Goal: Check status

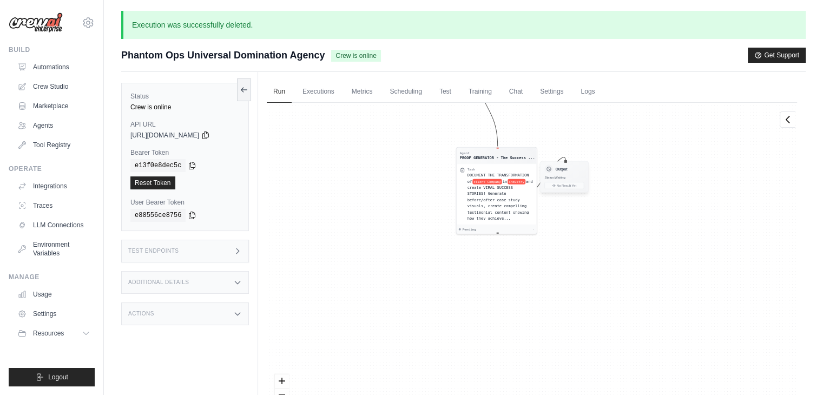
click at [576, 179] on div "Status: Waiting" at bounding box center [563, 177] width 39 height 4
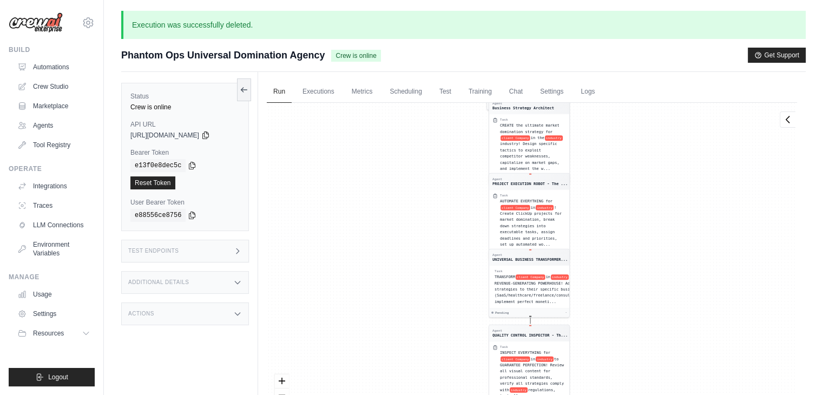
drag, startPoint x: 637, startPoint y: 304, endPoint x: 636, endPoint y: 153, distance: 150.4
click at [636, 159] on div "Agent Competitive Intelligence Speci... Task IMMEDIATELY research client Compan…" at bounding box center [532, 271] width 530 height 336
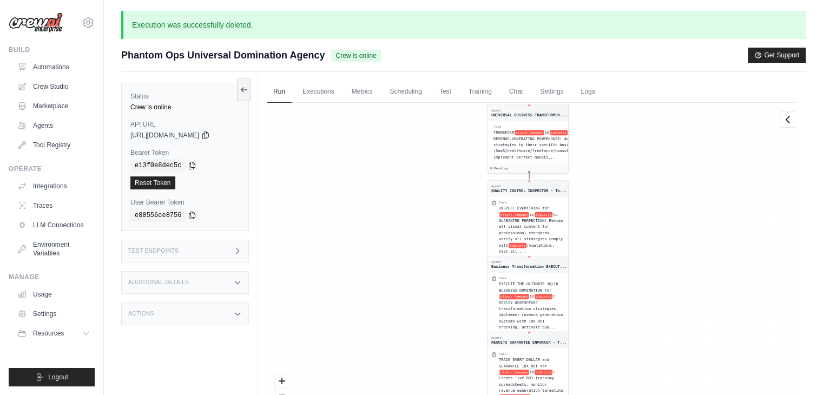
drag, startPoint x: 634, startPoint y: 297, endPoint x: 610, endPoint y: 133, distance: 165.7
click at [610, 133] on div "Agent Competitive Intelligence Speci... Task IMMEDIATELY research client Compan…" at bounding box center [532, 271] width 530 height 336
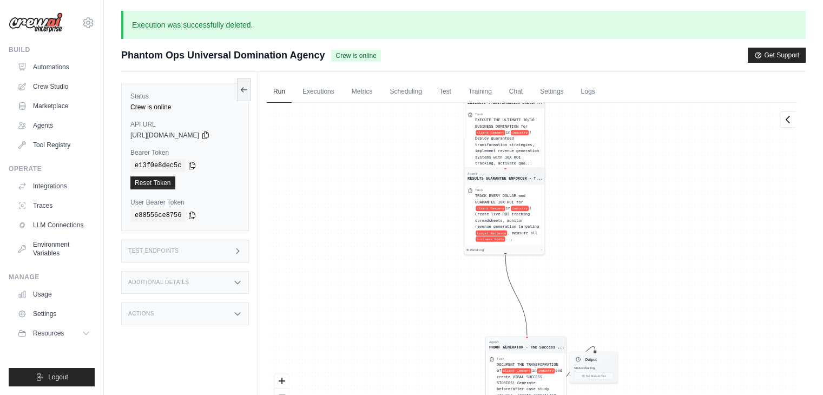
drag, startPoint x: 615, startPoint y: 282, endPoint x: 610, endPoint y: 206, distance: 75.9
click at [610, 206] on div "Agent Competitive Intelligence Speci... Task IMMEDIATELY research client Compan…" at bounding box center [532, 271] width 530 height 336
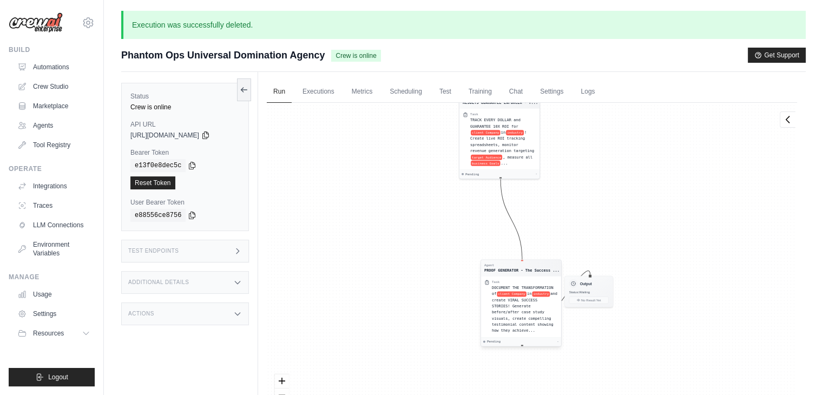
click at [531, 297] on span "and create VIRAL SUCCESS STORIES! Generate before/after case study visuals, cre…" at bounding box center [524, 312] width 65 height 41
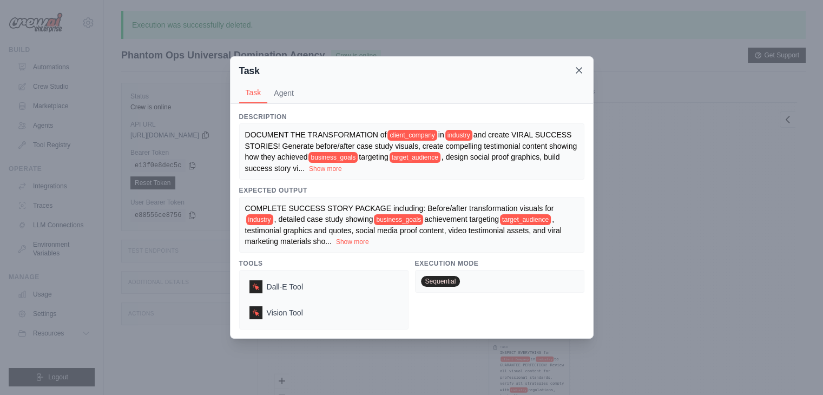
click at [579, 74] on icon at bounding box center [579, 70] width 11 height 11
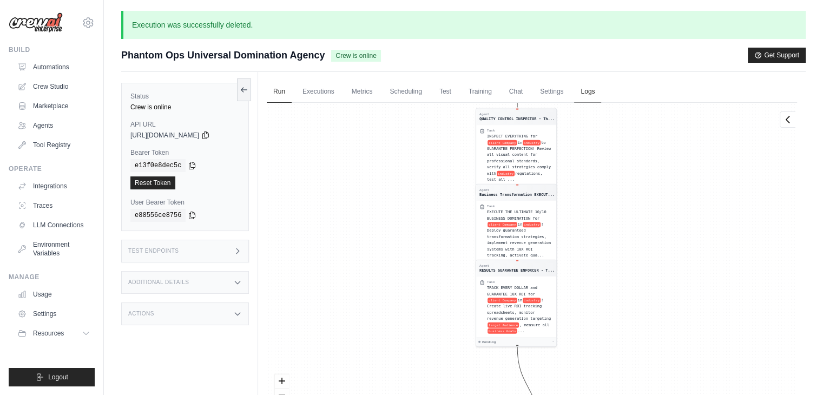
drag, startPoint x: 614, startPoint y: 275, endPoint x: 603, endPoint y: 98, distance: 177.8
click at [603, 83] on div "Run Executions Metrics Scheduling Test Training Chat Settings Logs 8 Running 0 …" at bounding box center [532, 269] width 548 height 395
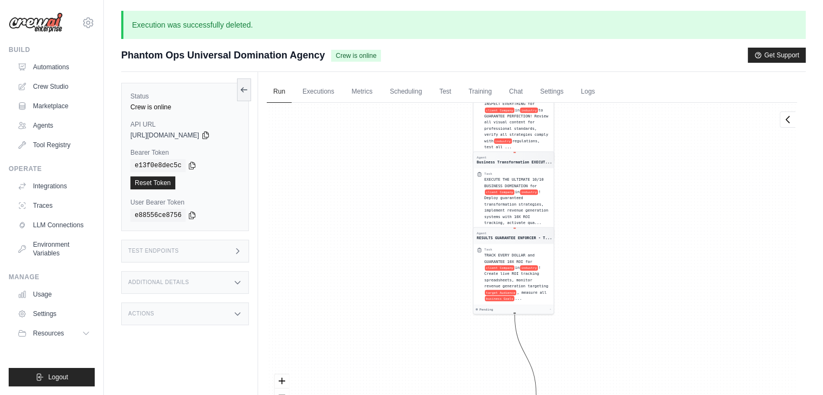
drag, startPoint x: 605, startPoint y: 273, endPoint x: 583, endPoint y: 146, distance: 129.0
click at [583, 146] on div "Agent Competitive Intelligence Speci... Task IMMEDIATELY research client Compan…" at bounding box center [532, 271] width 530 height 336
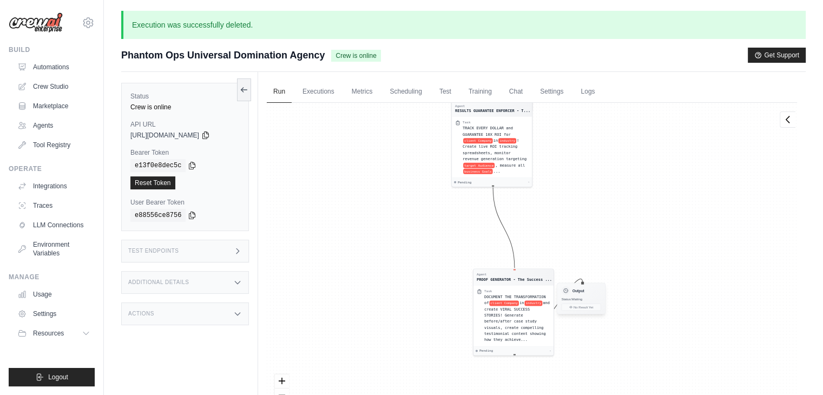
click at [578, 288] on h3 "Output" at bounding box center [578, 290] width 12 height 5
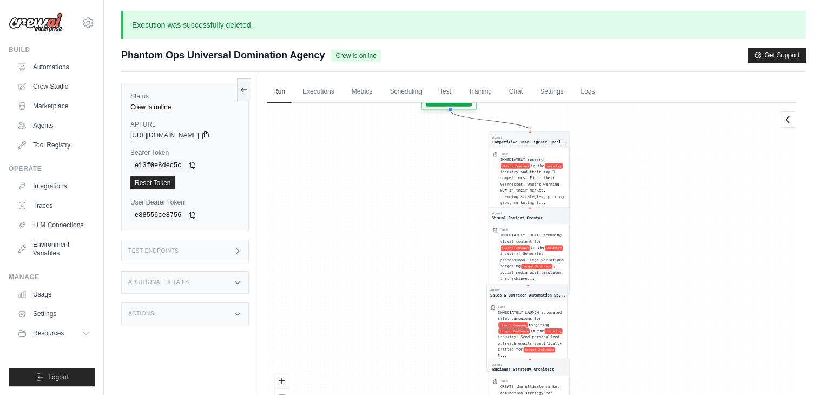
drag, startPoint x: 583, startPoint y: 159, endPoint x: 583, endPoint y: 420, distance: 261.3
click at [583, 394] on html "[EMAIL_ADDRESS][DOMAIN_NAME] Settings Build Automations Crew Studio" at bounding box center [411, 239] width 823 height 478
click at [515, 166] on span "client Company" at bounding box center [515, 164] width 30 height 5
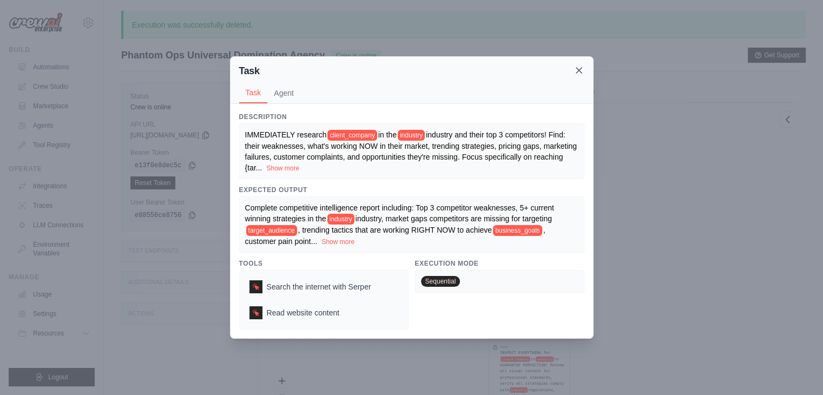
click at [577, 73] on icon at bounding box center [579, 70] width 11 height 11
